Goal: Task Accomplishment & Management: Use online tool/utility

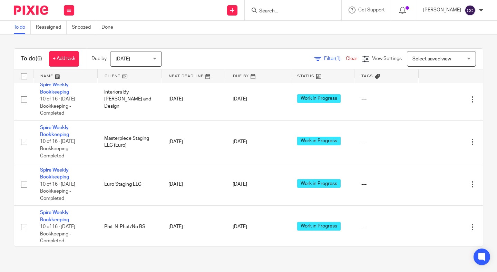
scroll to position [60, 0]
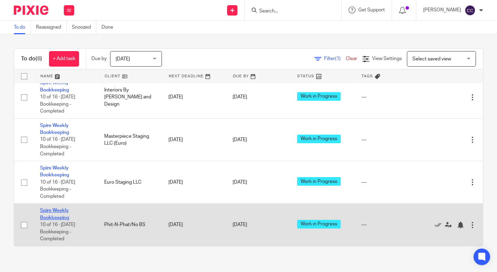
click at [56, 220] on link "Spire Weekly Bookkeeping" at bounding box center [54, 214] width 29 height 12
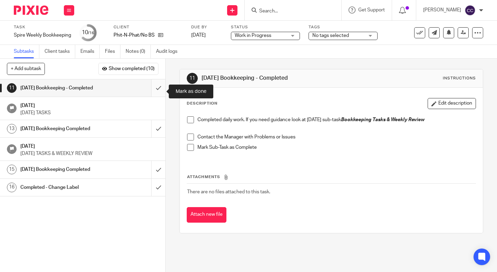
click at [157, 89] on input "submit" at bounding box center [82, 87] width 165 height 17
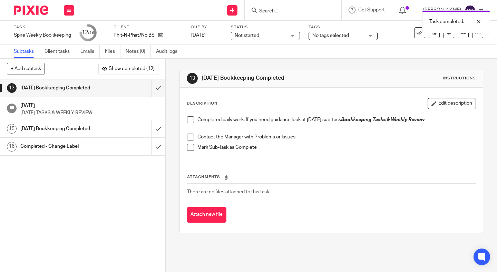
click at [270, 35] on span "Not started" at bounding box center [261, 35] width 52 height 7
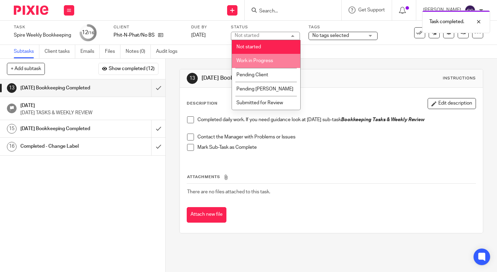
click at [265, 60] on span "Work in Progress" at bounding box center [254, 60] width 37 height 5
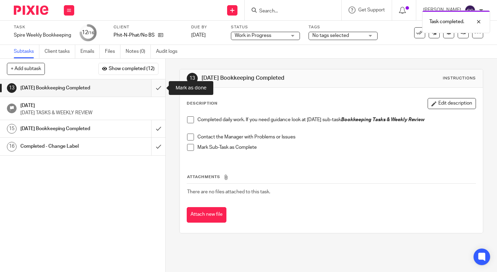
click at [157, 86] on input "submit" at bounding box center [82, 87] width 165 height 17
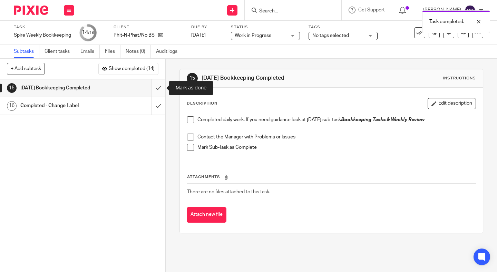
click at [158, 84] on input "submit" at bounding box center [82, 87] width 165 height 17
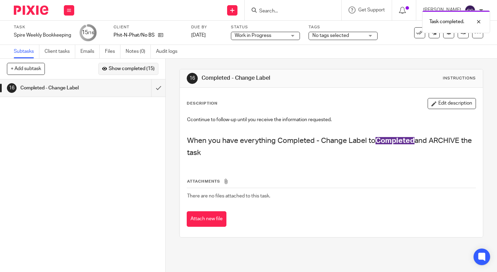
click at [141, 68] on span "Show completed (15)" at bounding box center [132, 69] width 46 height 6
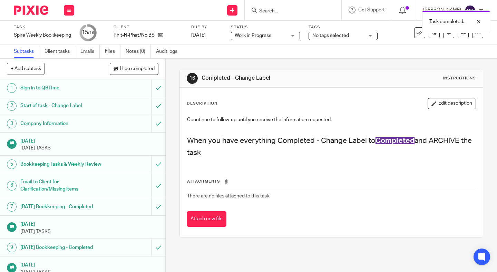
scroll to position [132, 0]
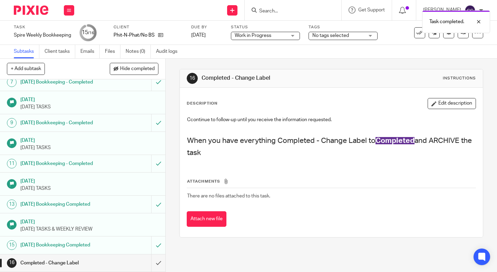
click at [78, 243] on h1 "[DATE] Bookkeeping Completed" at bounding box center [61, 245] width 83 height 10
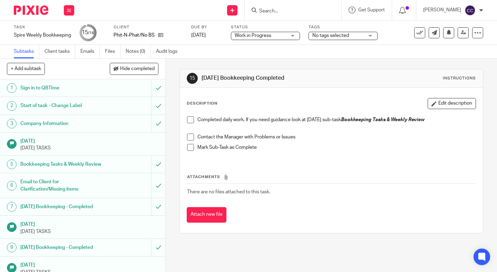
click at [192, 118] on span at bounding box center [190, 119] width 7 height 7
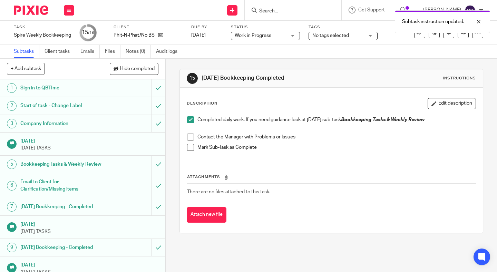
click at [188, 136] on span at bounding box center [190, 137] width 7 height 7
click at [190, 145] on span at bounding box center [190, 147] width 7 height 7
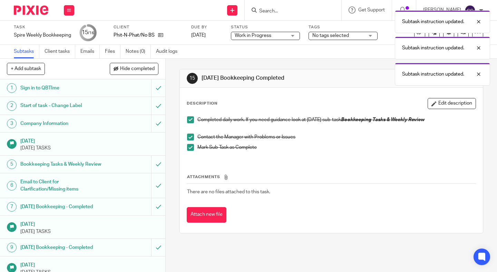
scroll to position [132, 0]
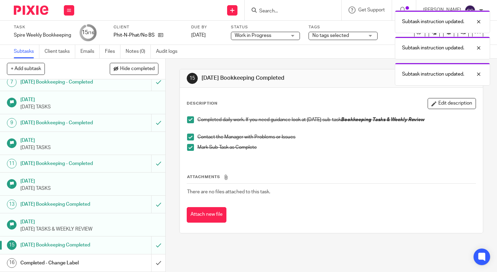
click at [136, 261] on div "Completed - Change Label" at bounding box center [82, 263] width 124 height 10
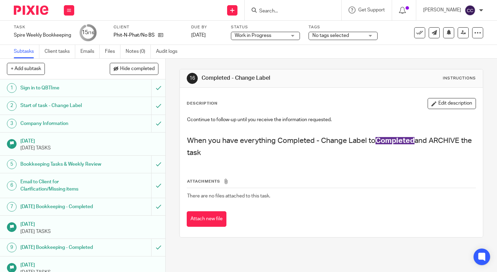
scroll to position [132, 0]
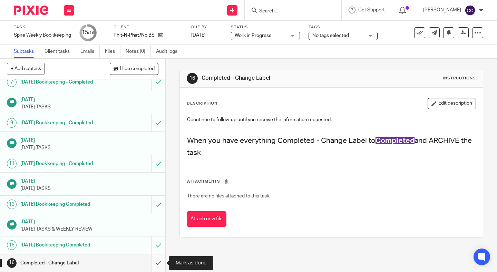
click at [157, 262] on input "submit" at bounding box center [82, 262] width 165 height 17
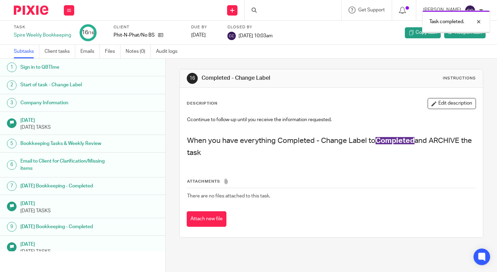
click at [160, 35] on icon at bounding box center [160, 34] width 5 height 5
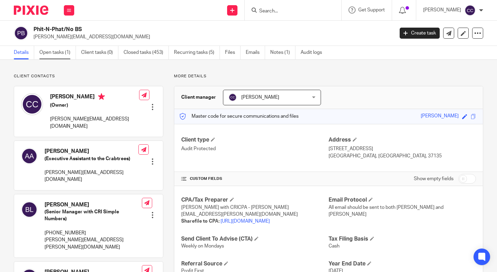
click at [57, 49] on link "Open tasks (1)" at bounding box center [57, 52] width 37 height 13
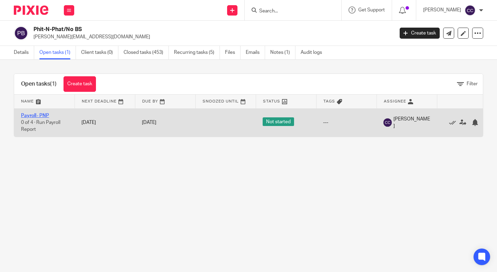
click at [28, 115] on link "Payroll- PNP" at bounding box center [35, 115] width 28 height 5
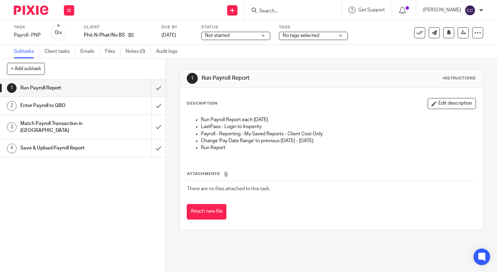
click at [232, 36] on span "Not started" at bounding box center [231, 35] width 52 height 7
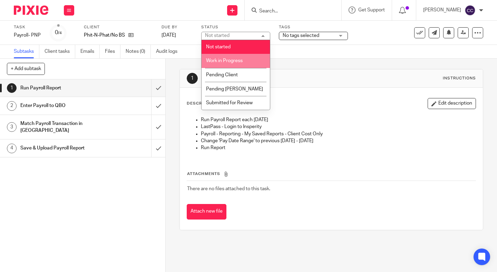
click at [229, 56] on li "Work in Progress" at bounding box center [236, 61] width 68 height 14
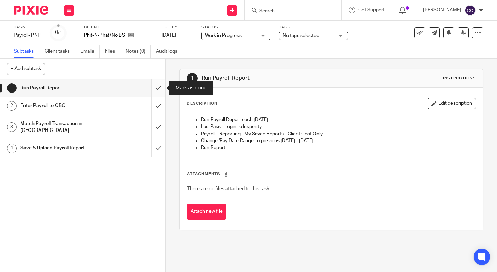
click at [158, 87] on input "submit" at bounding box center [82, 87] width 165 height 17
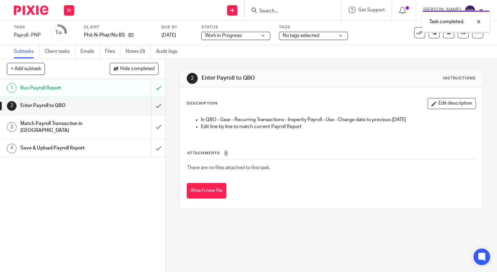
click at [158, 87] on input "submit" at bounding box center [82, 87] width 165 height 17
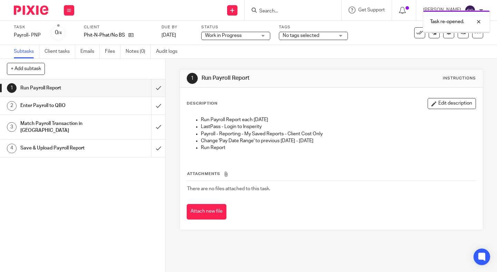
click at [158, 87] on input "submit" at bounding box center [82, 87] width 165 height 17
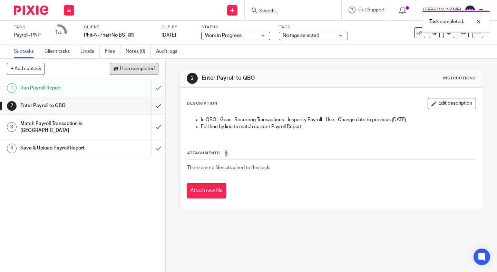
click at [135, 71] on span "Hide completed" at bounding box center [137, 69] width 35 height 6
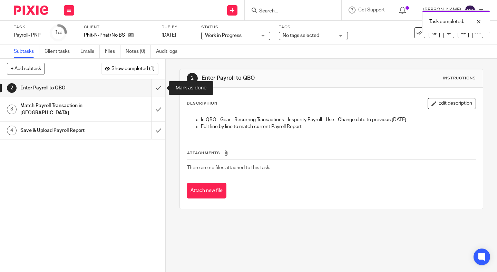
click at [158, 81] on input "submit" at bounding box center [82, 87] width 165 height 17
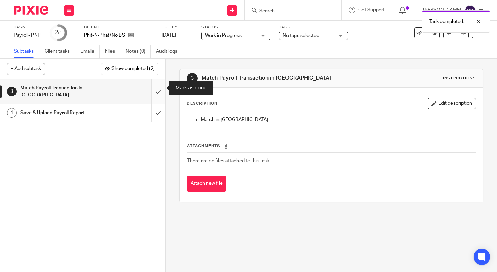
click at [156, 88] on input "submit" at bounding box center [82, 91] width 165 height 25
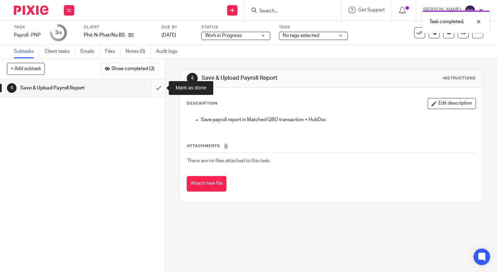
click at [158, 85] on input "submit" at bounding box center [82, 87] width 165 height 17
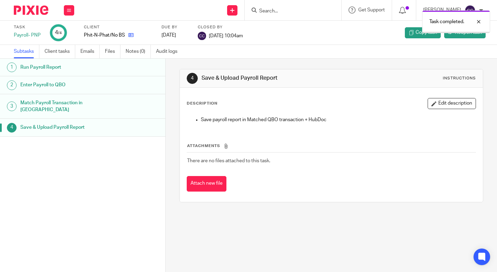
click at [130, 38] on link at bounding box center [129, 35] width 9 height 7
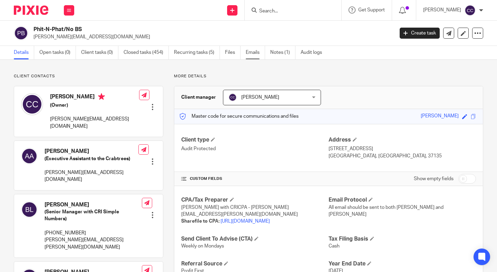
click at [254, 47] on link "Emails" at bounding box center [255, 52] width 19 height 13
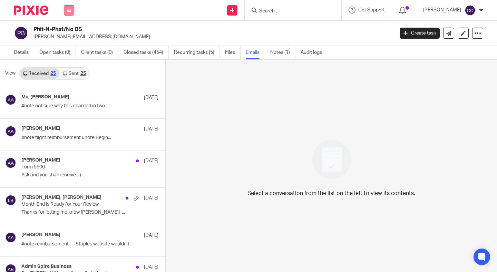
click at [68, 11] on icon at bounding box center [69, 10] width 4 height 4
click at [68, 34] on link "Work" at bounding box center [65, 32] width 11 height 5
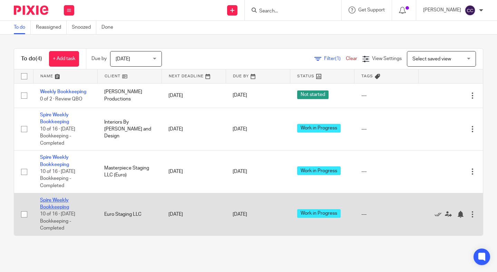
click at [60, 209] on link "Spire Weekly Bookkeeping" at bounding box center [54, 204] width 29 height 12
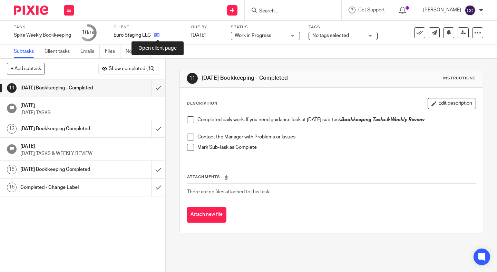
click at [158, 35] on icon at bounding box center [156, 34] width 5 height 5
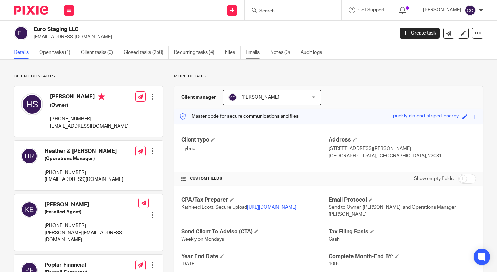
click at [256, 53] on link "Emails" at bounding box center [255, 52] width 19 height 13
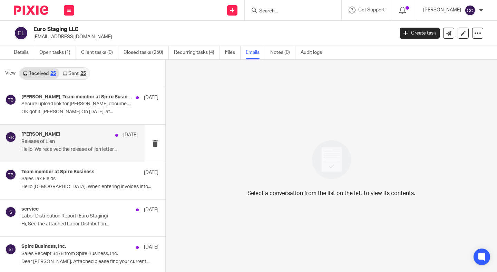
click at [53, 140] on p "Release of Lien" at bounding box center [67, 142] width 93 height 6
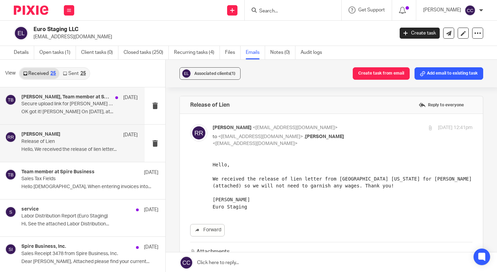
click at [62, 107] on p "Secure upload link for Borino documents" at bounding box center [67, 104] width 93 height 6
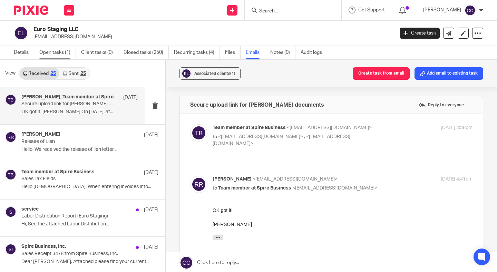
click at [50, 53] on link "Open tasks (1)" at bounding box center [57, 52] width 37 height 13
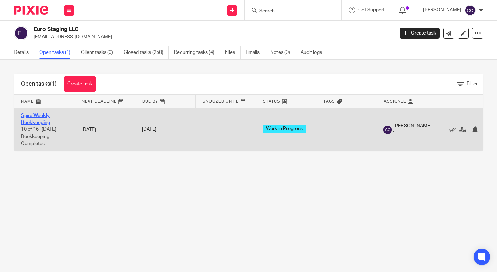
click at [37, 117] on link "Spire Weekly Bookkeeping" at bounding box center [35, 119] width 29 height 12
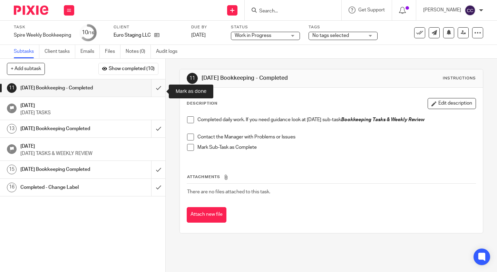
click at [155, 91] on input "submit" at bounding box center [82, 87] width 165 height 17
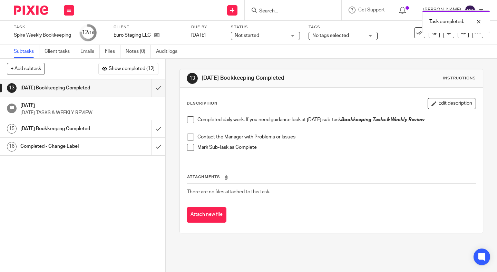
click at [268, 36] on span "Not started" at bounding box center [261, 35] width 52 height 7
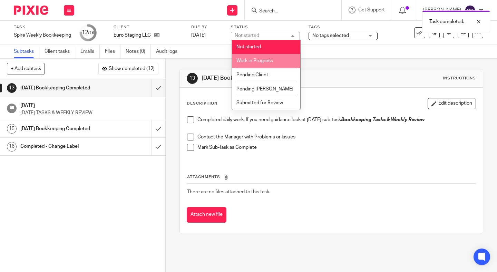
click at [268, 60] on span "Work in Progress" at bounding box center [254, 60] width 37 height 5
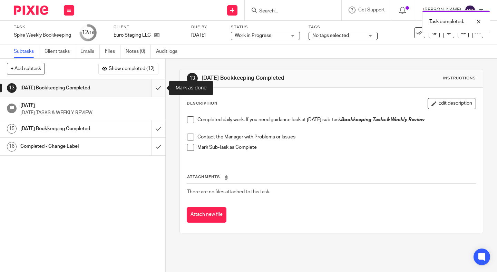
click at [159, 84] on input "submit" at bounding box center [82, 87] width 165 height 17
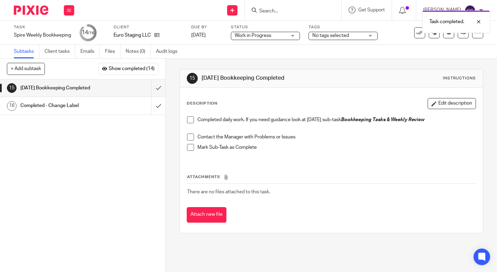
click at [192, 120] on span at bounding box center [190, 119] width 7 height 7
click at [192, 135] on span at bounding box center [190, 137] width 7 height 7
click at [192, 145] on span at bounding box center [190, 147] width 7 height 7
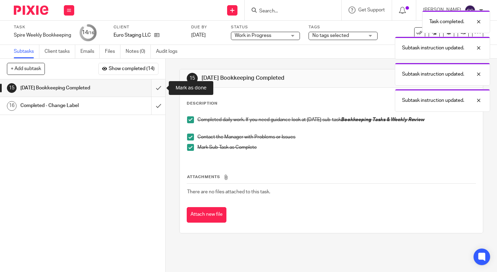
click at [158, 89] on input "submit" at bounding box center [82, 87] width 165 height 17
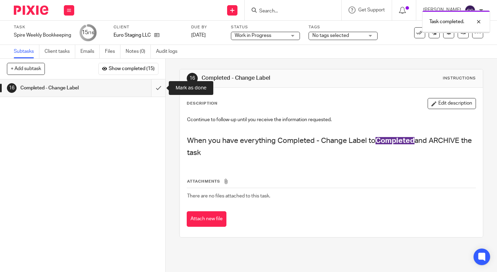
click at [156, 86] on input "submit" at bounding box center [82, 87] width 165 height 17
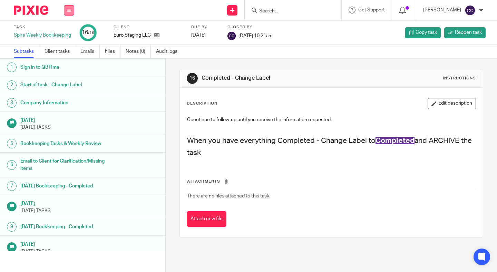
click at [70, 6] on button at bounding box center [69, 10] width 10 height 10
click at [68, 31] on link "Work" at bounding box center [66, 32] width 12 height 5
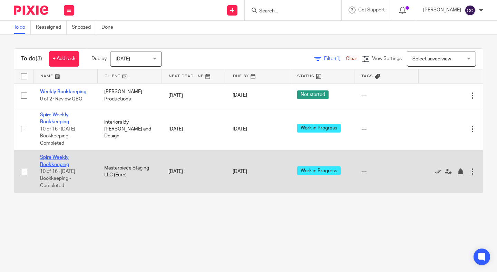
click at [57, 164] on link "Spire Weekly Bookkeeping" at bounding box center [54, 161] width 29 height 12
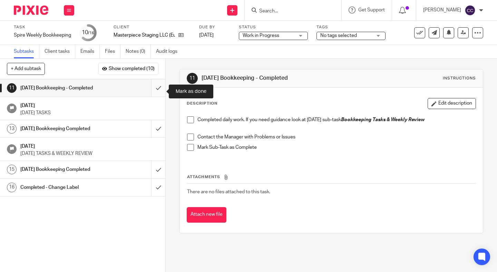
click at [152, 92] on input "submit" at bounding box center [82, 87] width 165 height 17
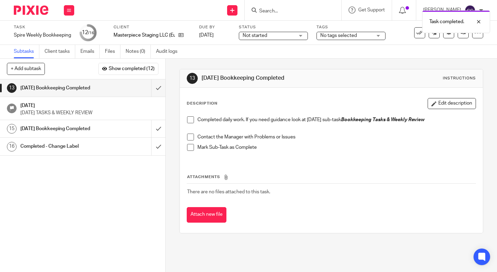
click at [286, 37] on span "Not started" at bounding box center [269, 35] width 52 height 7
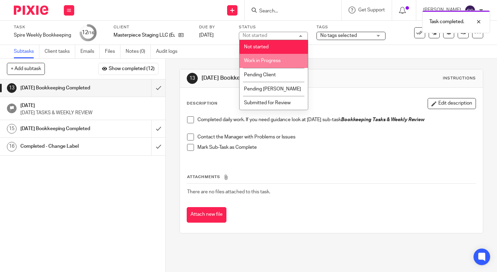
click at [263, 61] on span "Work in Progress" at bounding box center [262, 60] width 37 height 5
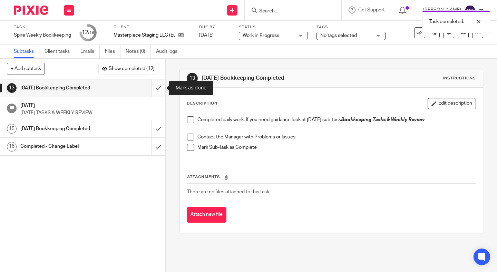
click at [154, 93] on input "submit" at bounding box center [82, 87] width 165 height 17
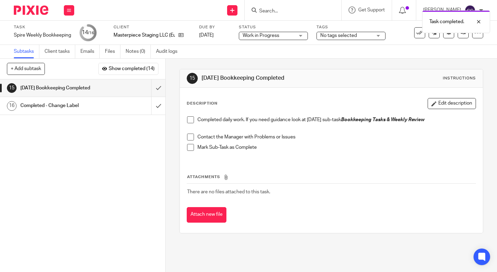
click at [188, 118] on span at bounding box center [190, 119] width 7 height 7
click at [191, 136] on span at bounding box center [190, 137] width 7 height 7
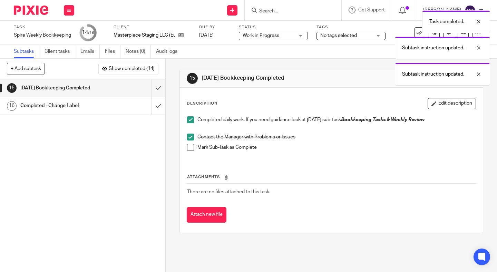
click at [191, 150] on span at bounding box center [190, 147] width 7 height 7
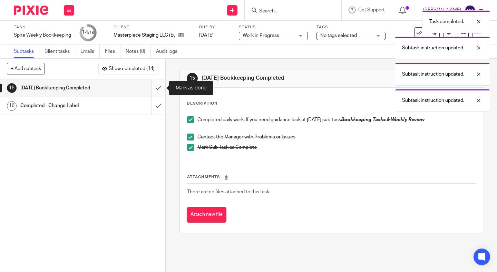
click at [155, 87] on input "submit" at bounding box center [82, 87] width 165 height 17
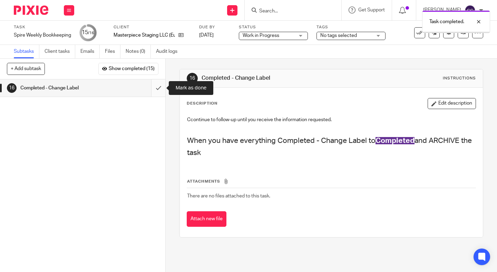
click at [155, 91] on input "submit" at bounding box center [82, 87] width 165 height 17
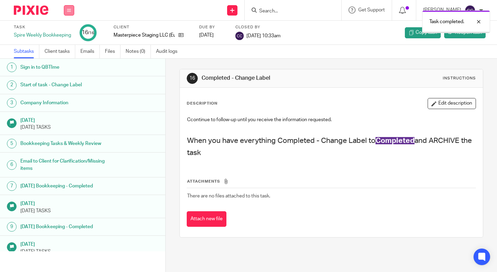
click at [69, 6] on button at bounding box center [69, 10] width 10 height 10
click at [69, 34] on link "Work" at bounding box center [66, 32] width 12 height 5
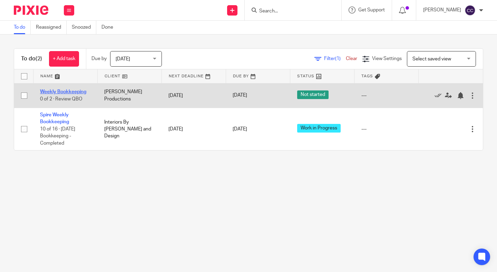
click at [67, 89] on link "Weekly Bookkeeping" at bounding box center [63, 91] width 46 height 5
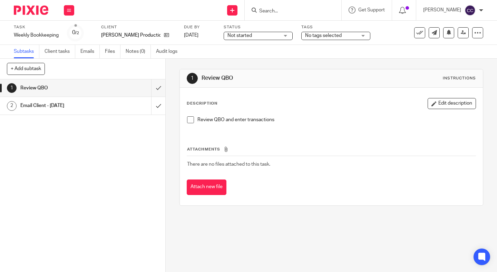
click at [245, 38] on span "Not started" at bounding box center [239, 35] width 25 height 5
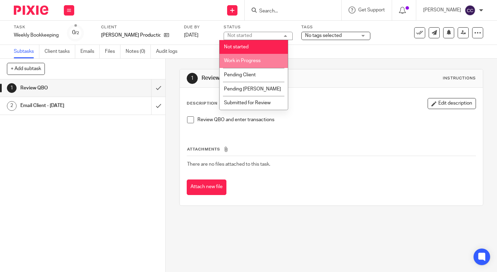
click at [245, 55] on li "Work in Progress" at bounding box center [254, 61] width 68 height 14
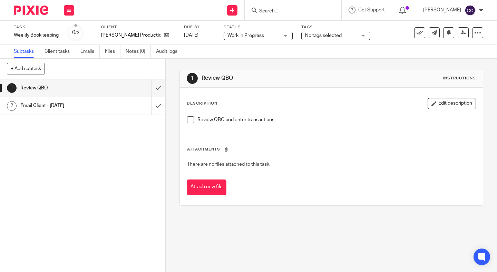
click at [188, 120] on span at bounding box center [190, 119] width 7 height 7
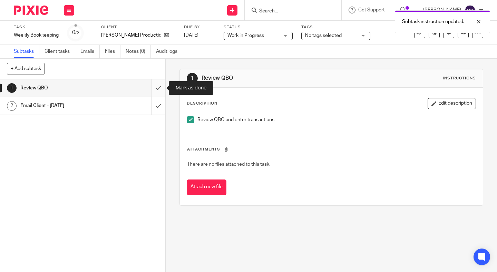
click at [158, 88] on input "submit" at bounding box center [82, 87] width 165 height 17
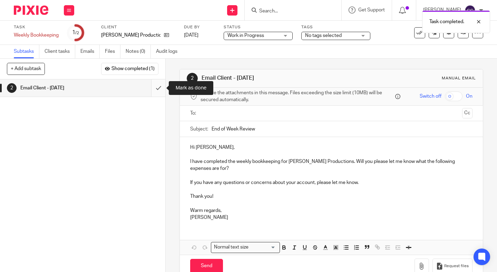
click at [157, 90] on input "submit" at bounding box center [82, 87] width 165 height 17
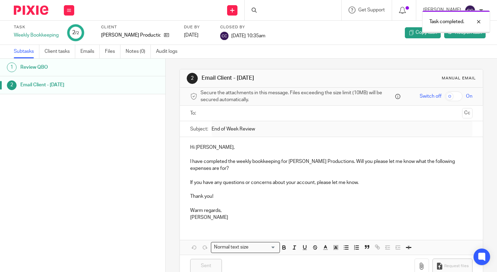
click at [69, 10] on icon at bounding box center [69, 10] width 4 height 4
click at [69, 30] on link "Work" at bounding box center [66, 32] width 12 height 5
